Goal: Task Accomplishment & Management: Manage account settings

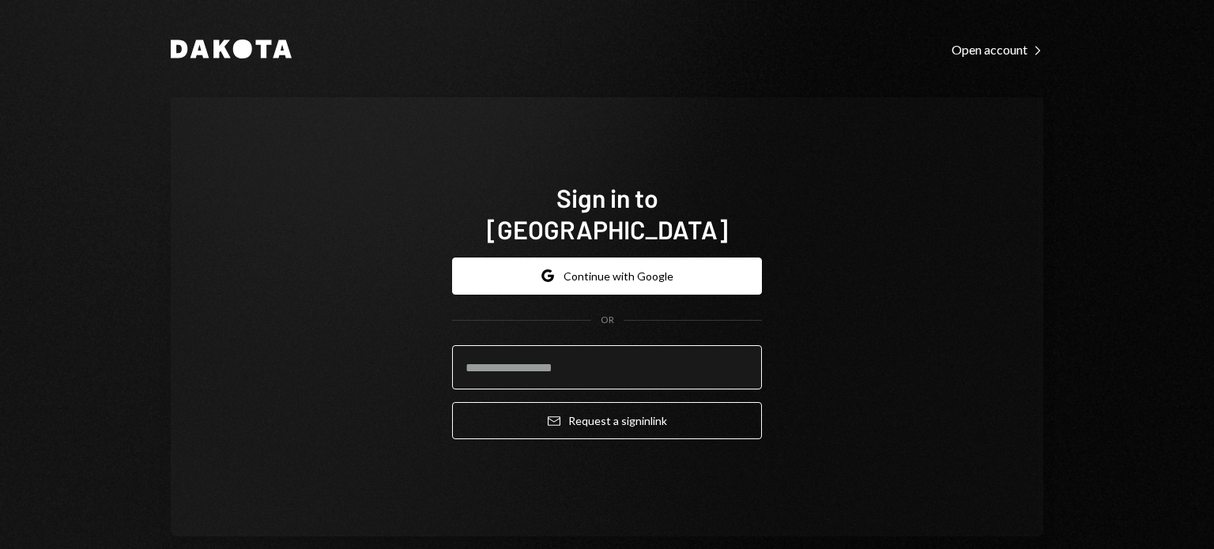
click at [480, 345] on input "email" at bounding box center [607, 367] width 310 height 44
type input "**********"
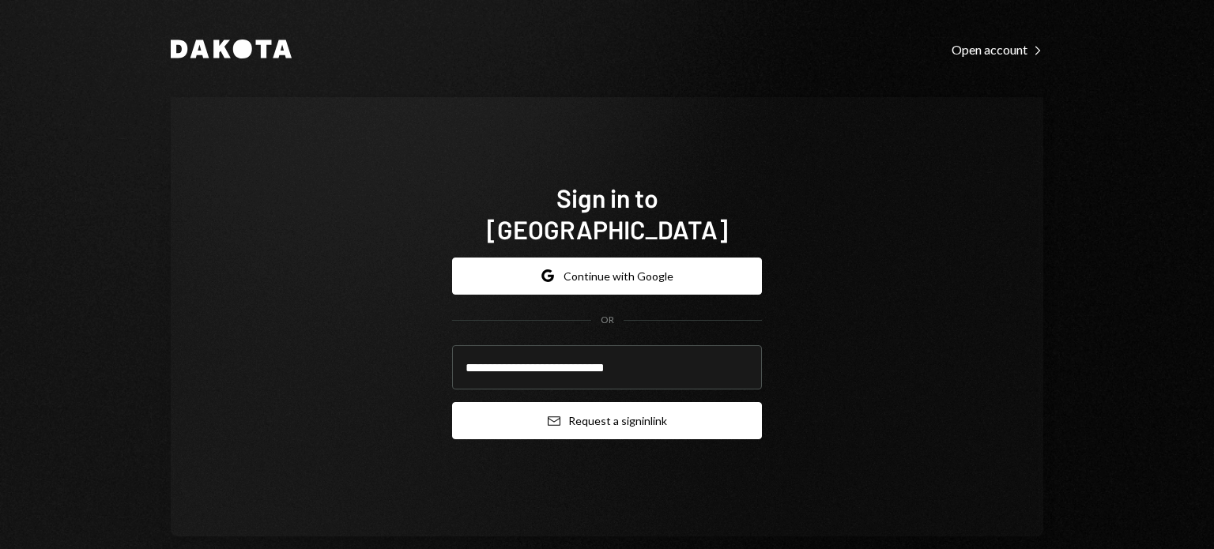
click at [506, 404] on button "Email Request a sign in link" at bounding box center [607, 420] width 310 height 37
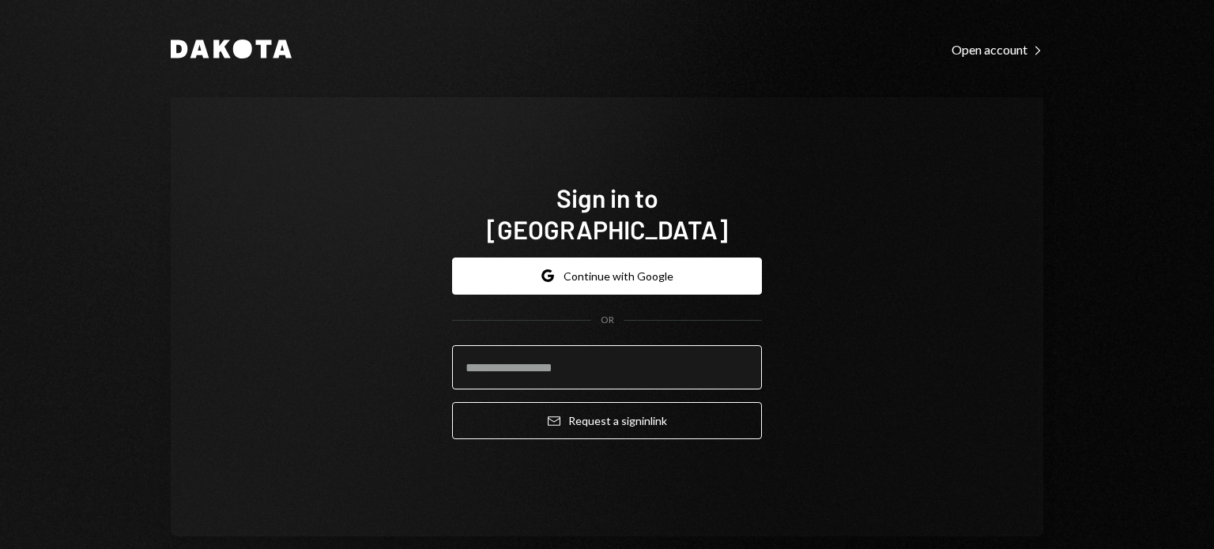
click at [583, 356] on input "email" at bounding box center [607, 367] width 310 height 44
type input "**********"
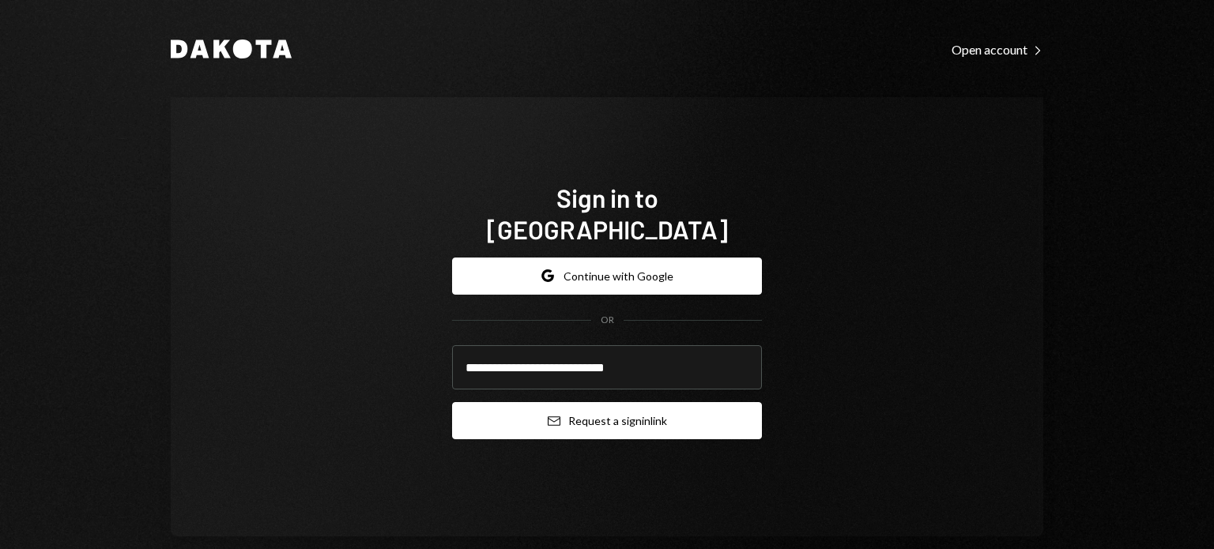
click at [553, 417] on icon "submit" at bounding box center [554, 421] width 13 height 9
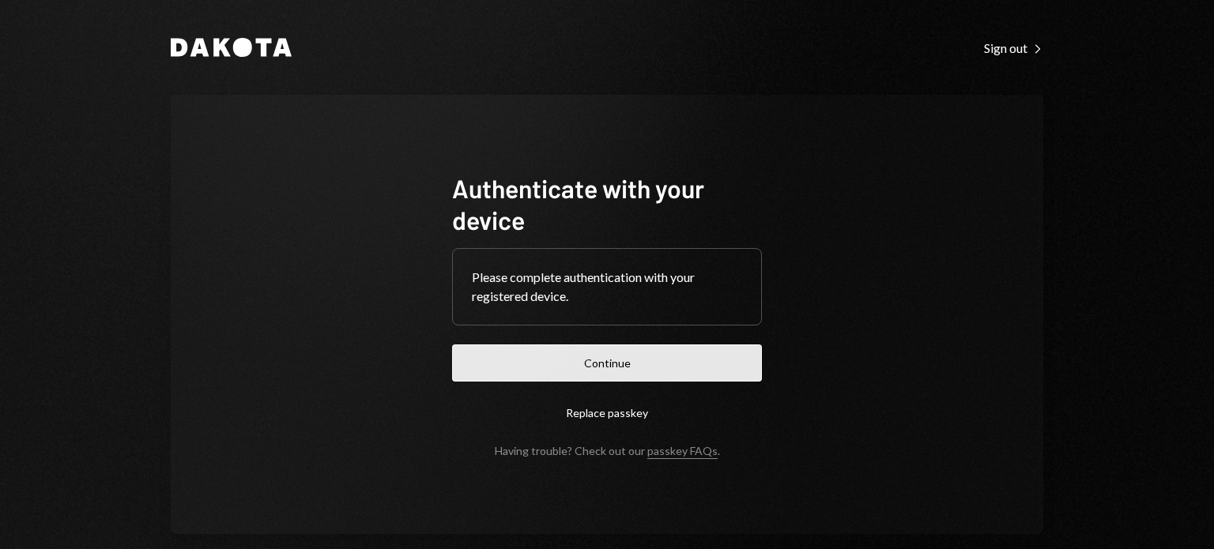
click at [511, 355] on button "Continue" at bounding box center [607, 363] width 310 height 37
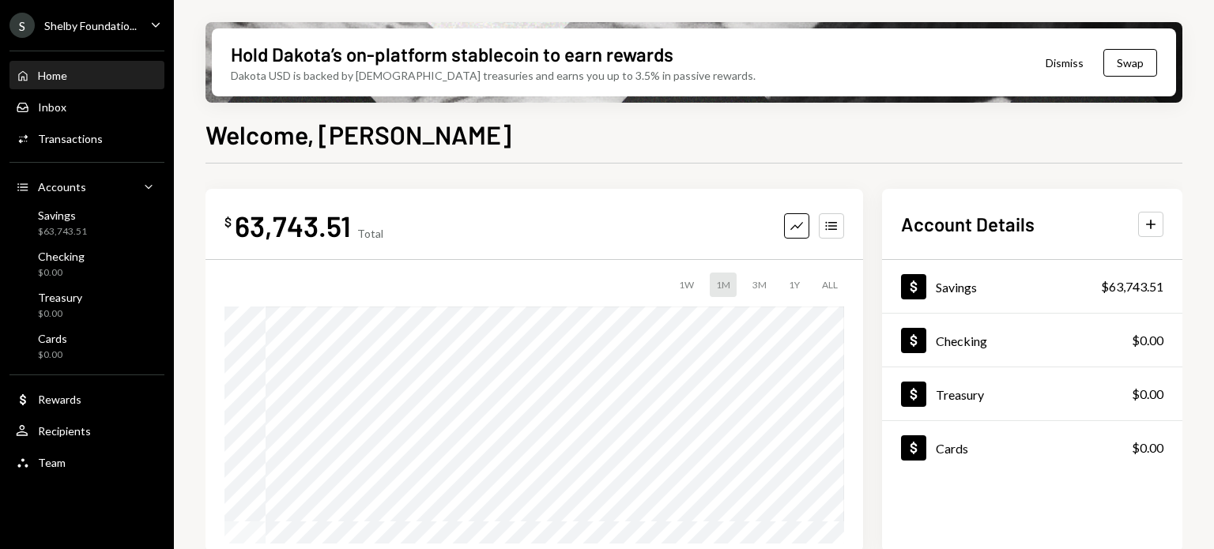
click at [154, 17] on icon "Caret Down" at bounding box center [155, 24] width 17 height 17
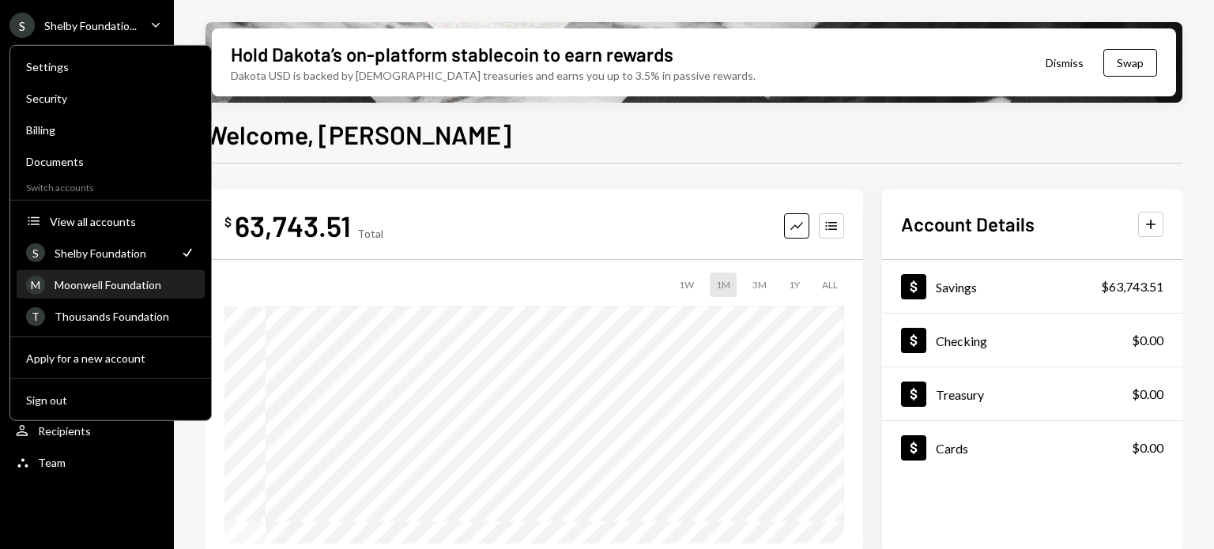
click at [70, 280] on div "Moonwell Foundation" at bounding box center [125, 284] width 141 height 13
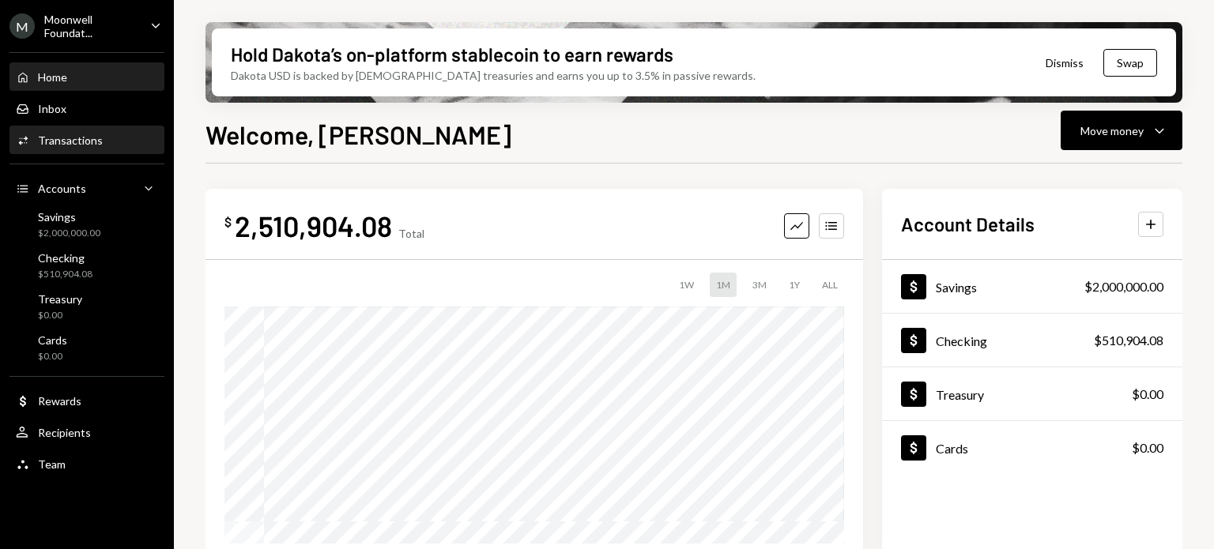
click at [51, 145] on div "Transactions" at bounding box center [70, 140] width 65 height 13
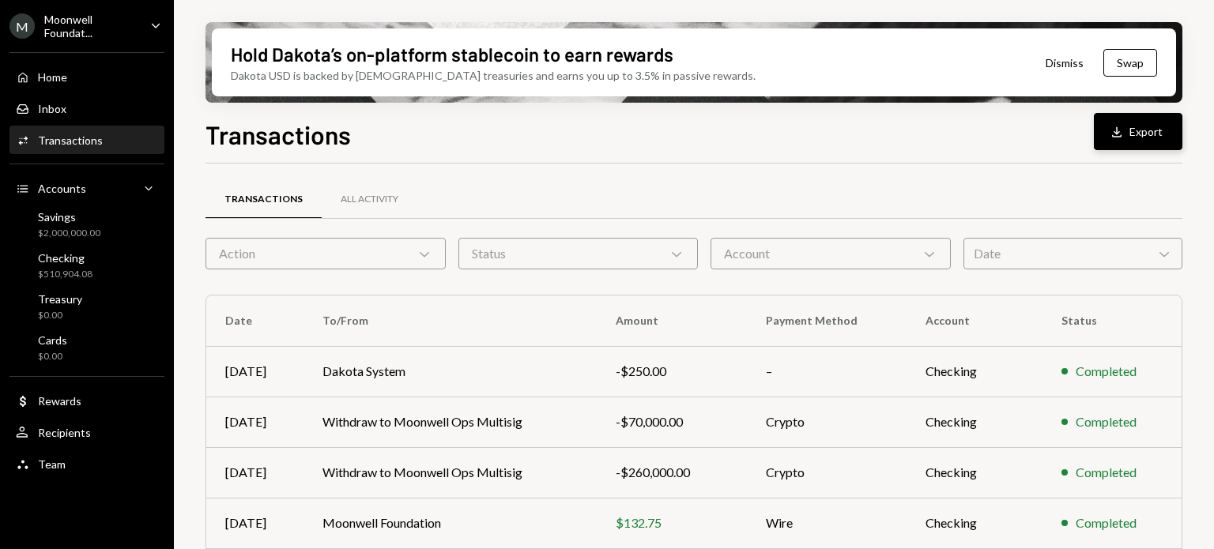
click at [1152, 130] on button "Download Export" at bounding box center [1138, 131] width 89 height 37
click at [587, 521] on td "Moonwell Foundation" at bounding box center [450, 523] width 293 height 51
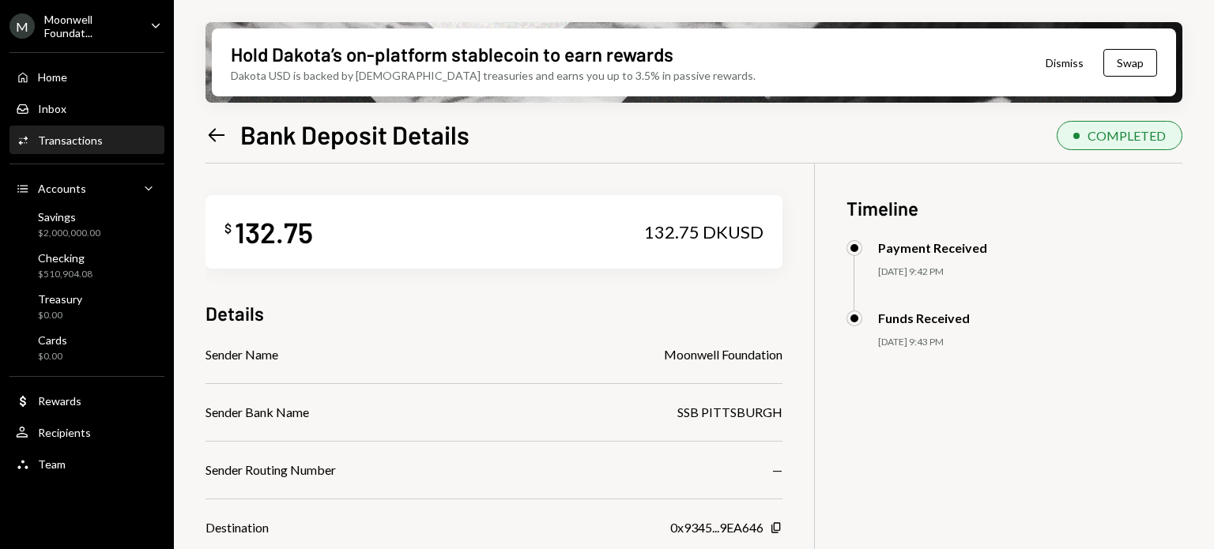
click at [601, 319] on div "Details" at bounding box center [494, 313] width 577 height 26
click at [206, 135] on icon "Left Arrow" at bounding box center [217, 135] width 22 height 22
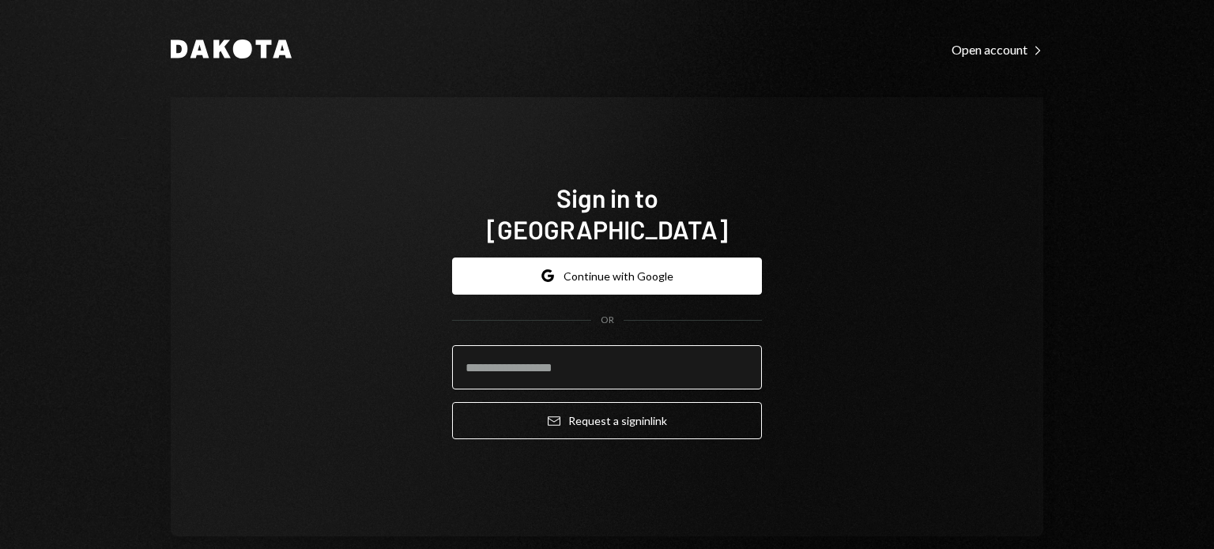
click at [640, 345] on input "email" at bounding box center [607, 367] width 310 height 44
type input "**********"
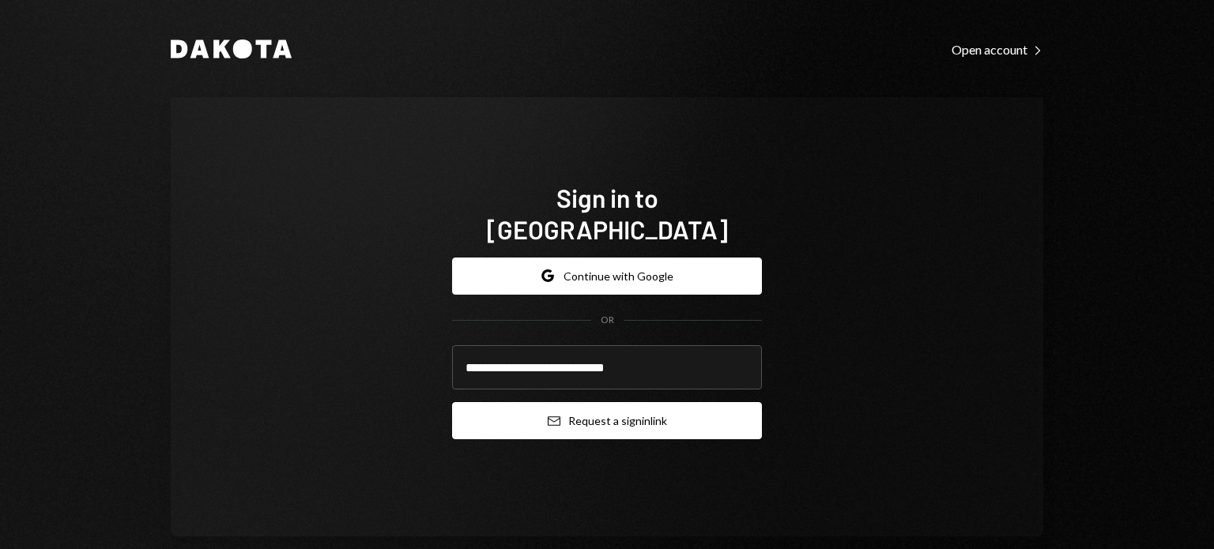
click at [579, 409] on button "Email Request a sign in link" at bounding box center [607, 420] width 310 height 37
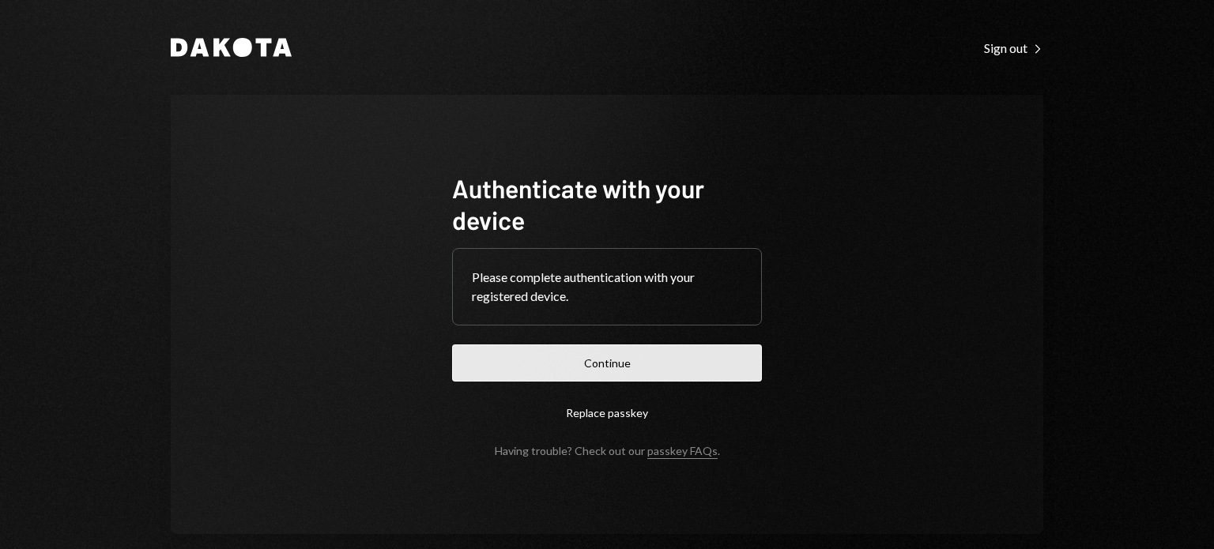
click at [585, 367] on button "Continue" at bounding box center [607, 363] width 310 height 37
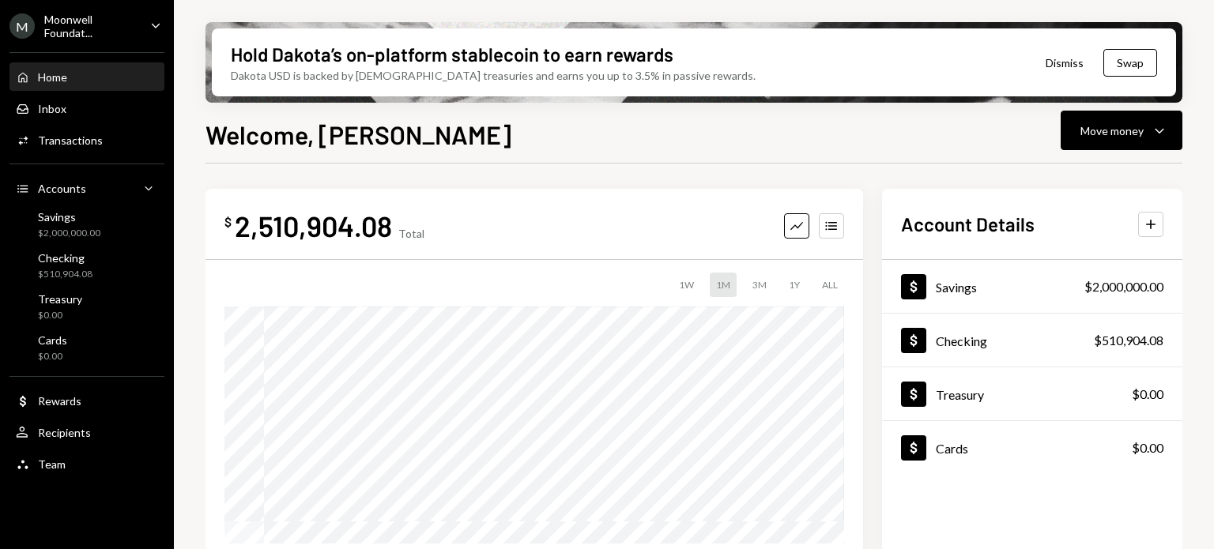
click at [157, 10] on ul "M Moonwell Foundat... Caret Down Home Home Inbox Inbox Activities Transactions …" at bounding box center [87, 240] width 174 height 481
click at [160, 23] on icon "Caret Down" at bounding box center [155, 25] width 17 height 17
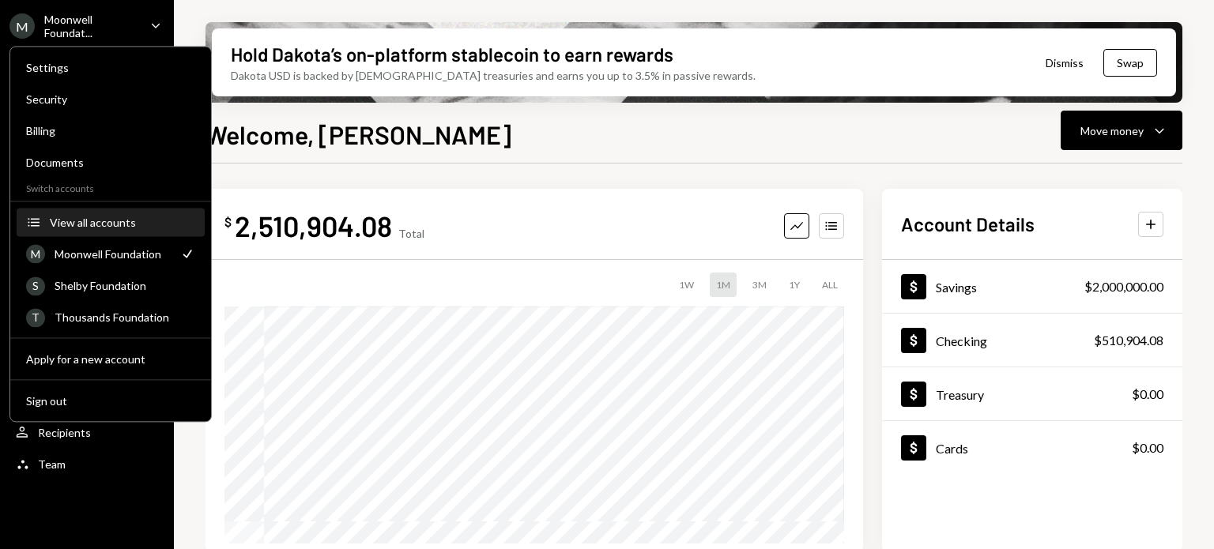
click at [84, 220] on div "View all accounts" at bounding box center [122, 222] width 145 height 13
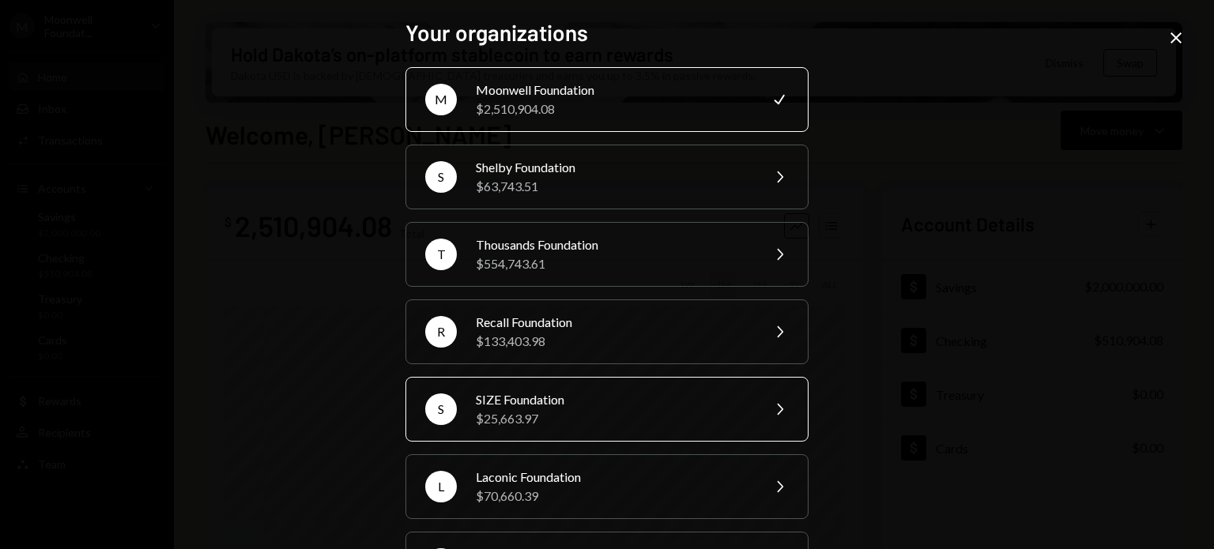
click at [562, 415] on div "$25,663.97" at bounding box center [613, 419] width 275 height 19
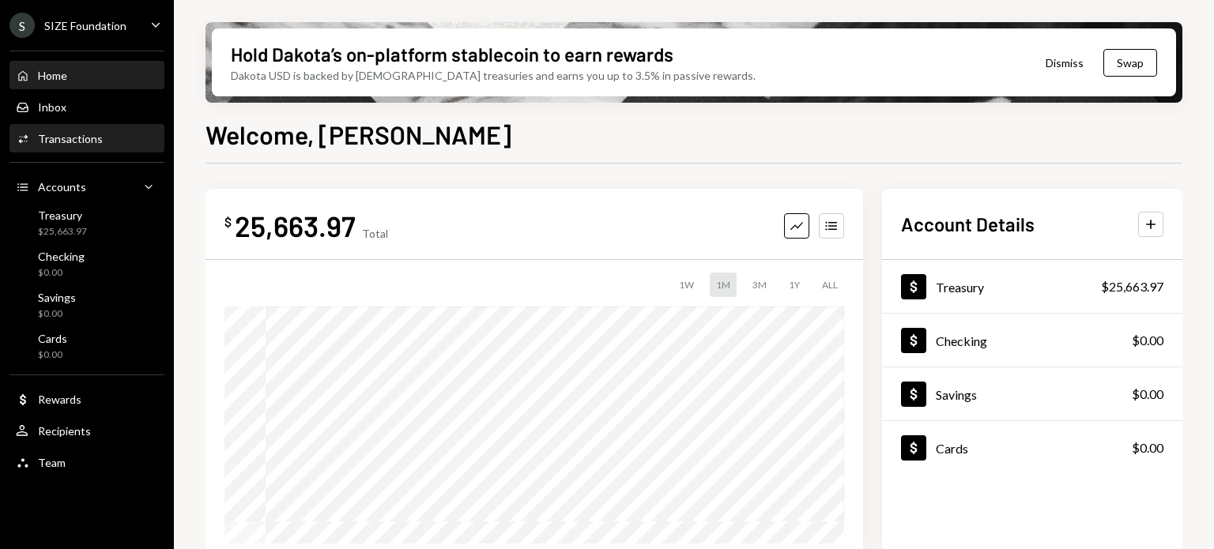
click at [82, 135] on div "Transactions" at bounding box center [70, 138] width 65 height 13
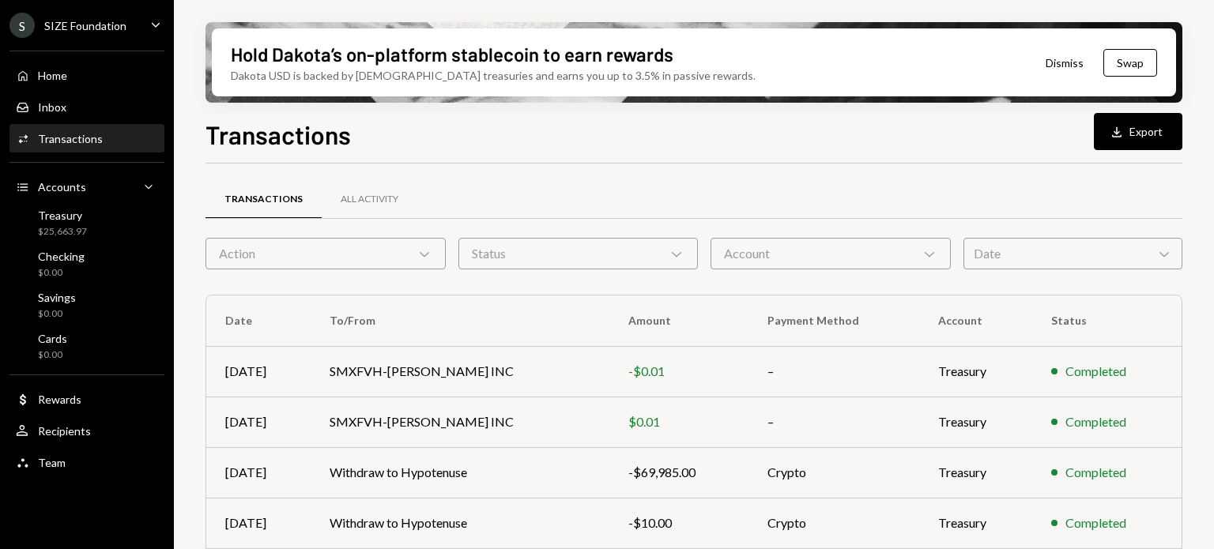
click at [67, 142] on div "Transactions" at bounding box center [70, 138] width 65 height 13
click at [1144, 133] on button "Download Export" at bounding box center [1138, 131] width 89 height 37
